Goal: Manage account settings

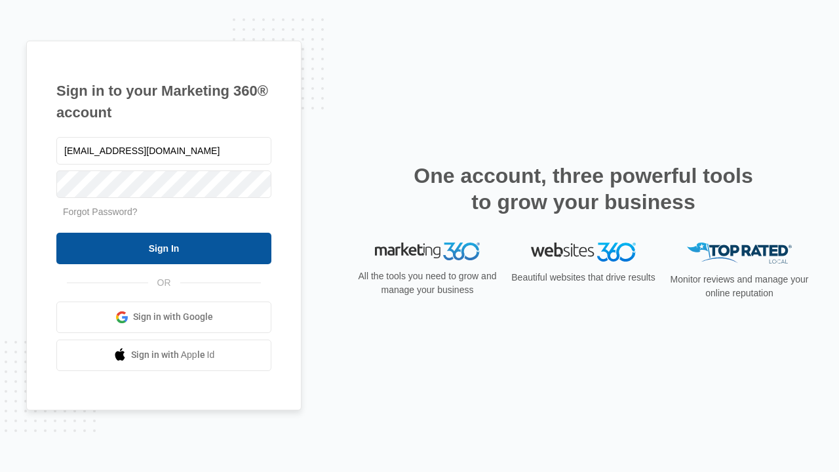
click at [164, 248] on input "Sign In" at bounding box center [163, 248] width 215 height 31
